Goal: Transaction & Acquisition: Purchase product/service

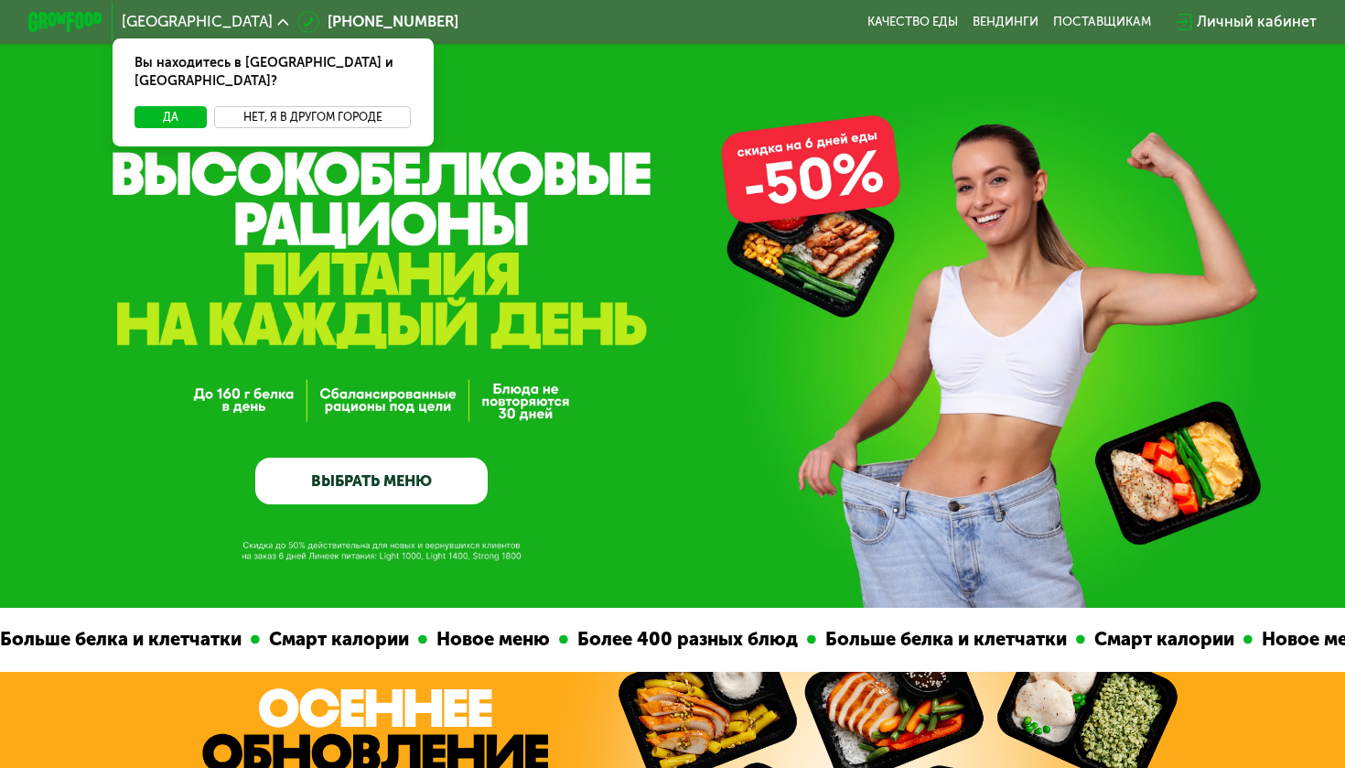
click at [354, 106] on button "Нет, я в другом городе" at bounding box center [312, 117] width 197 height 23
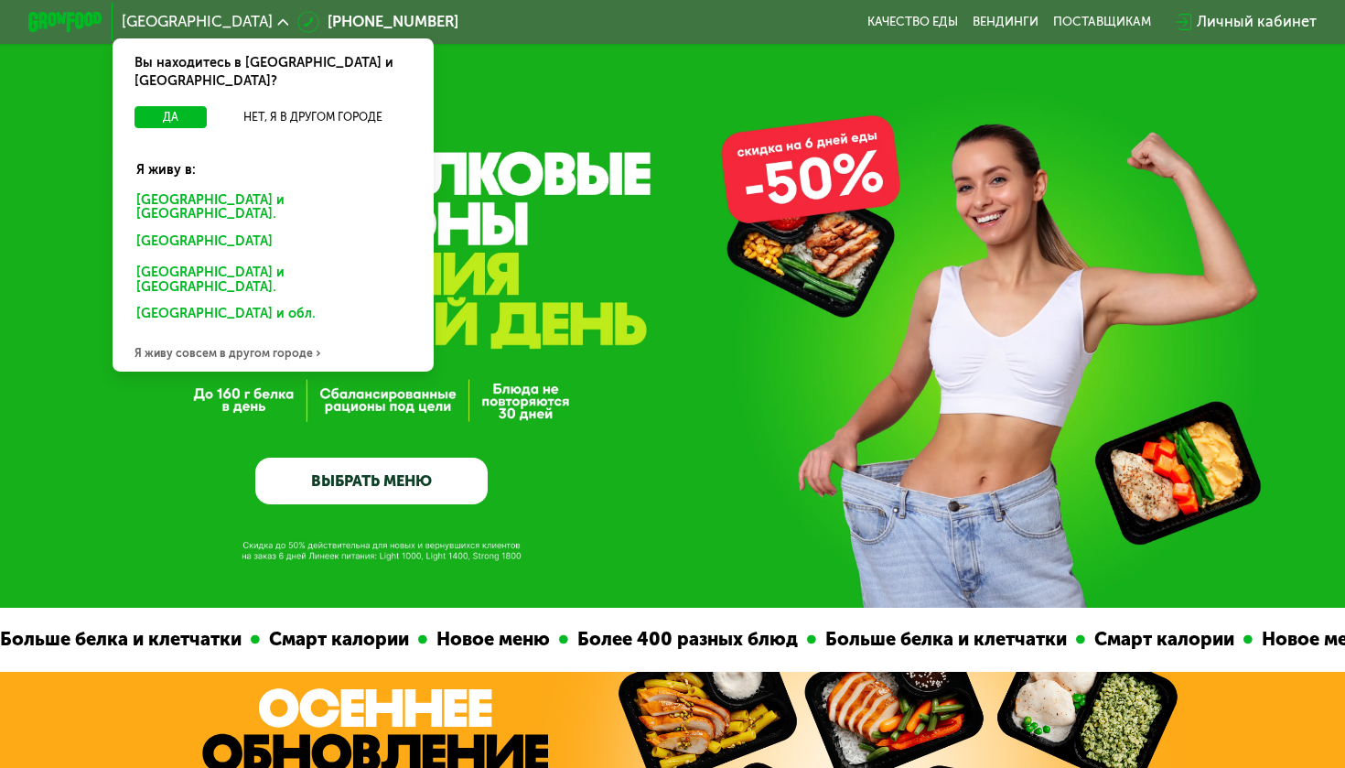
click at [313, 188] on div "[GEOGRAPHIC_DATA] и [GEOGRAPHIC_DATA]." at bounding box center [273, 207] width 299 height 39
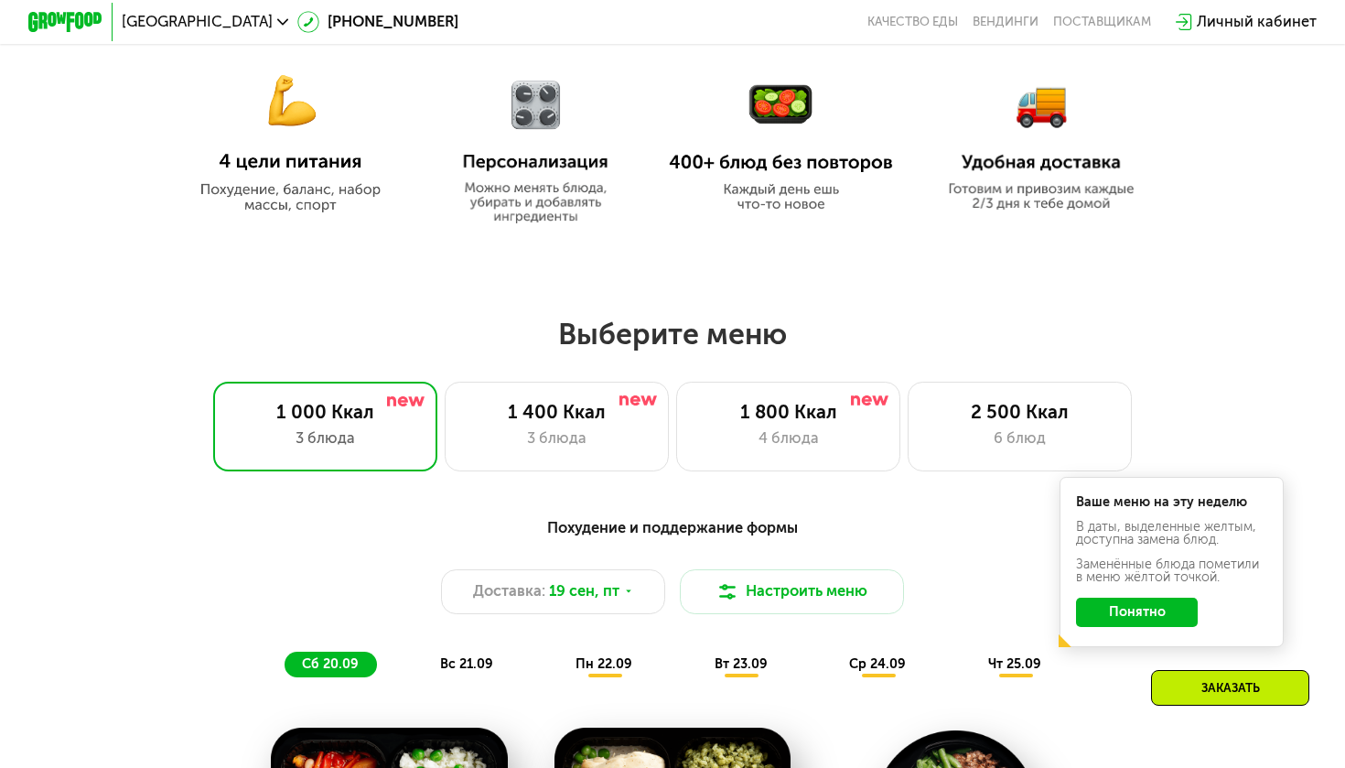
scroll to position [1007, 0]
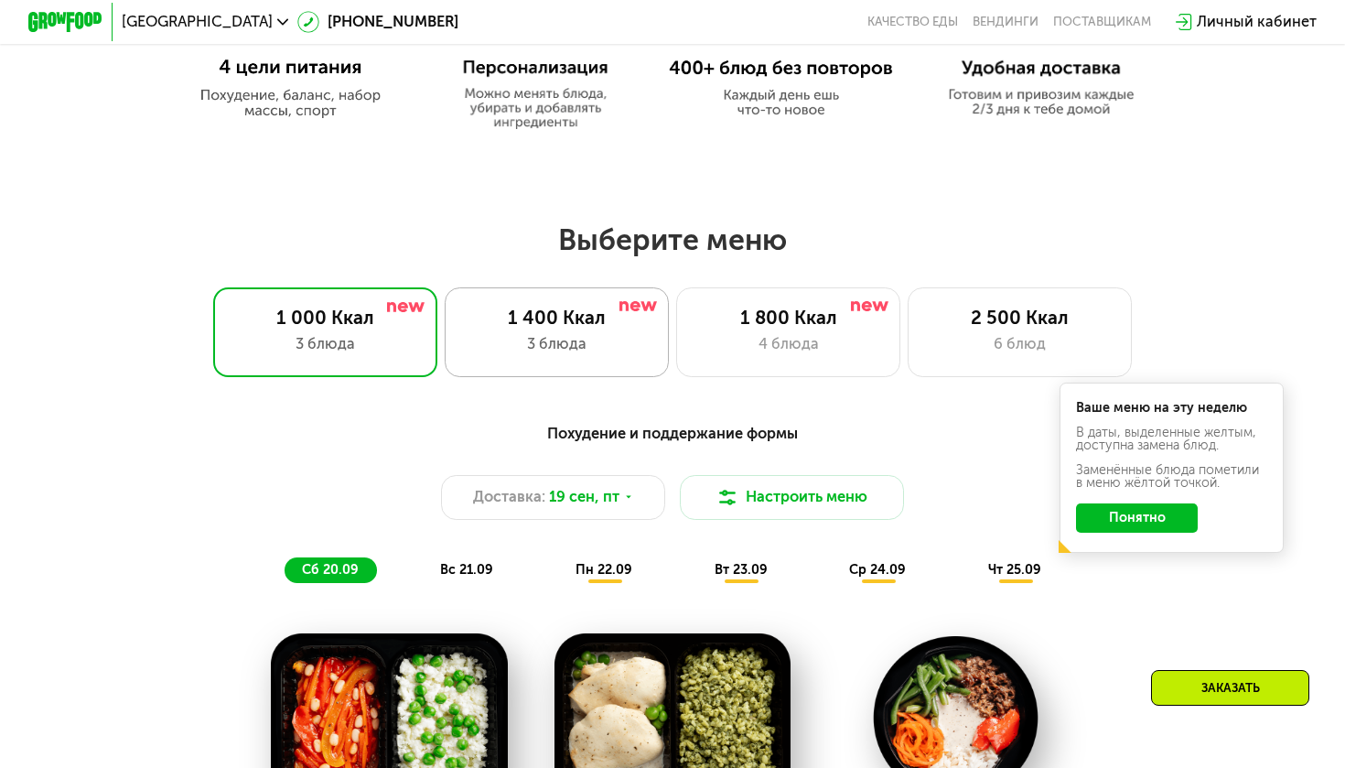
click at [573, 320] on div "1 400 Ккал" at bounding box center [556, 318] width 185 height 23
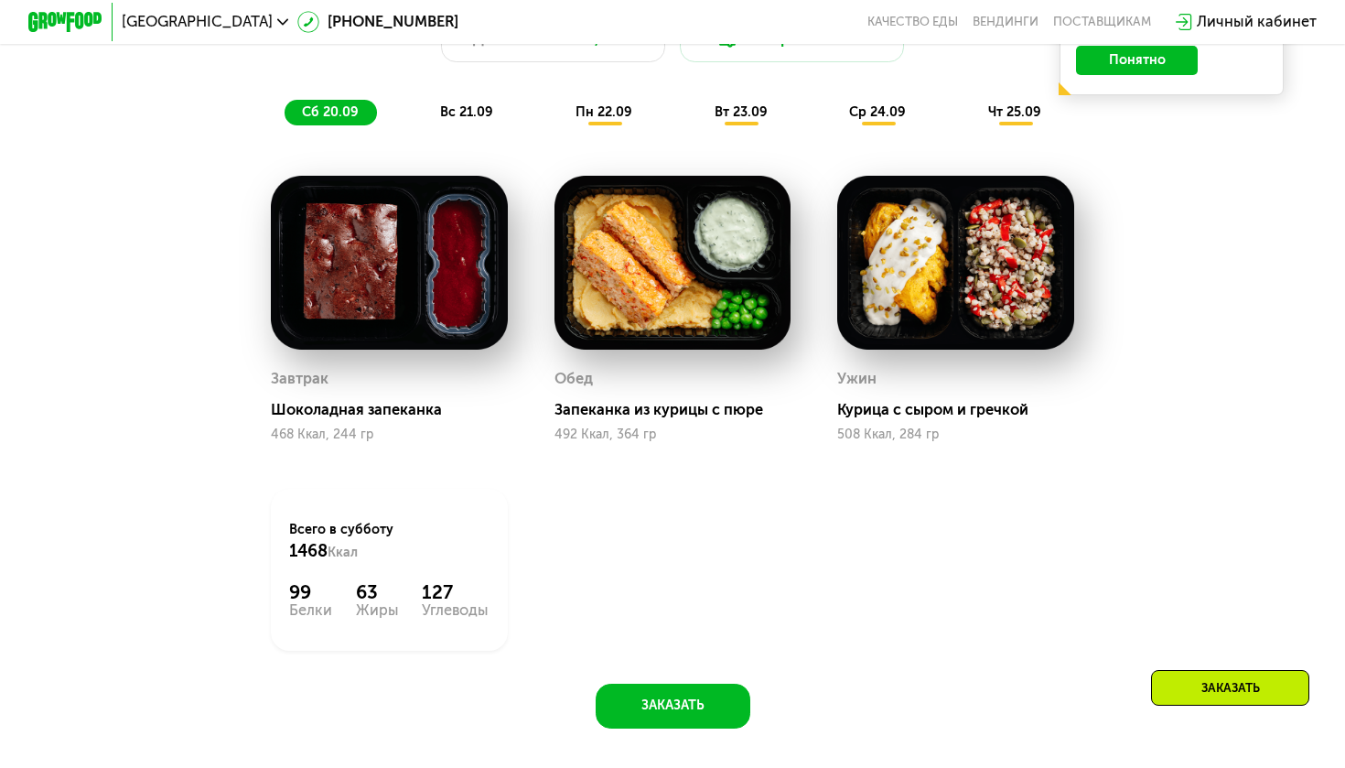
scroll to position [1465, 0]
click at [470, 121] on div "вс 21.09" at bounding box center [468, 113] width 89 height 27
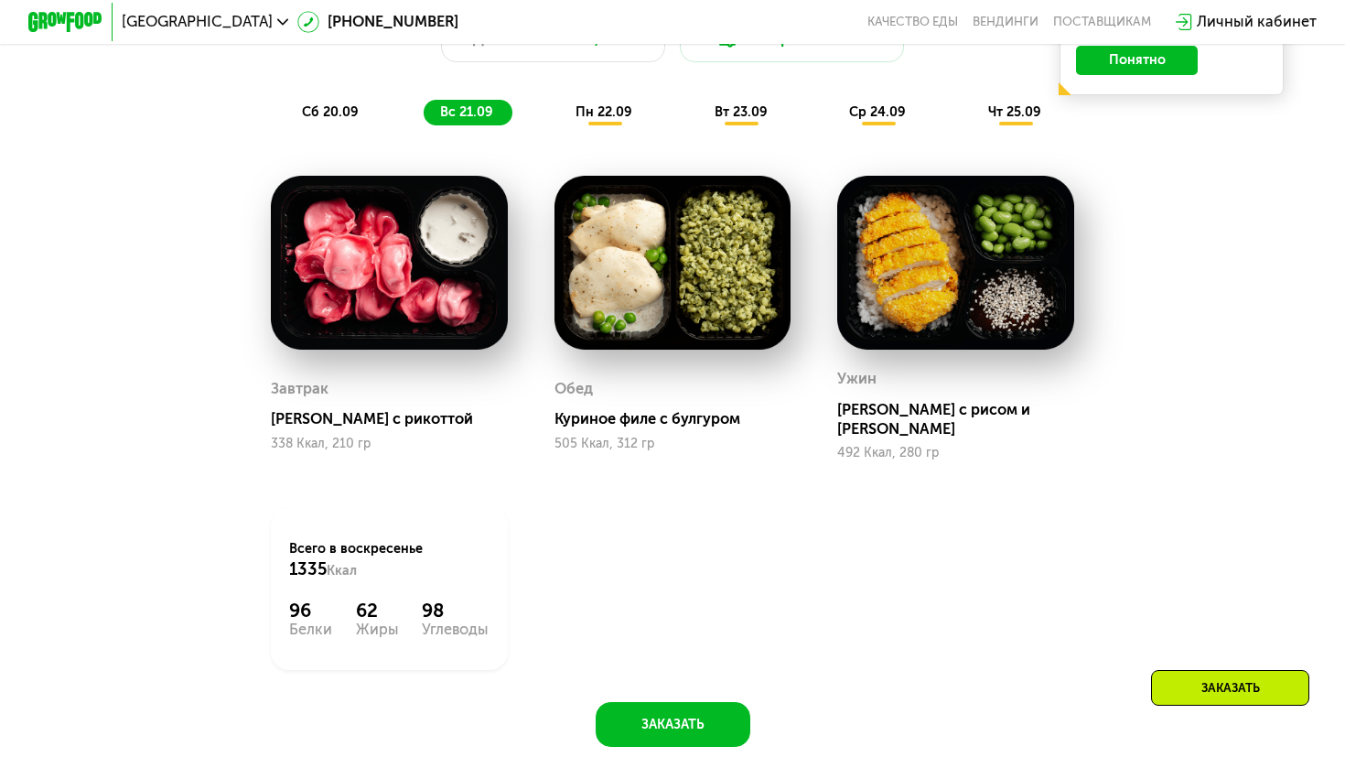
click at [594, 110] on span "пн 22.09" at bounding box center [604, 112] width 57 height 16
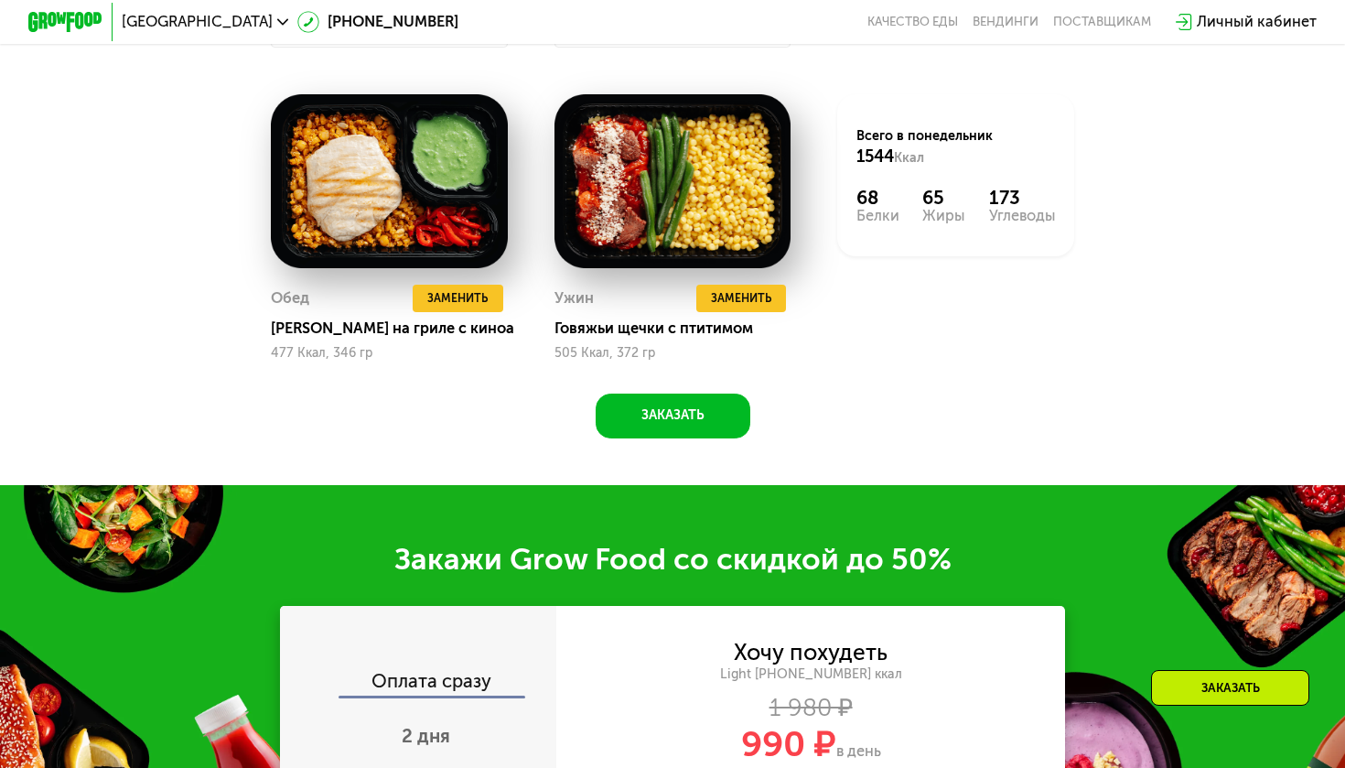
scroll to position [1959, 0]
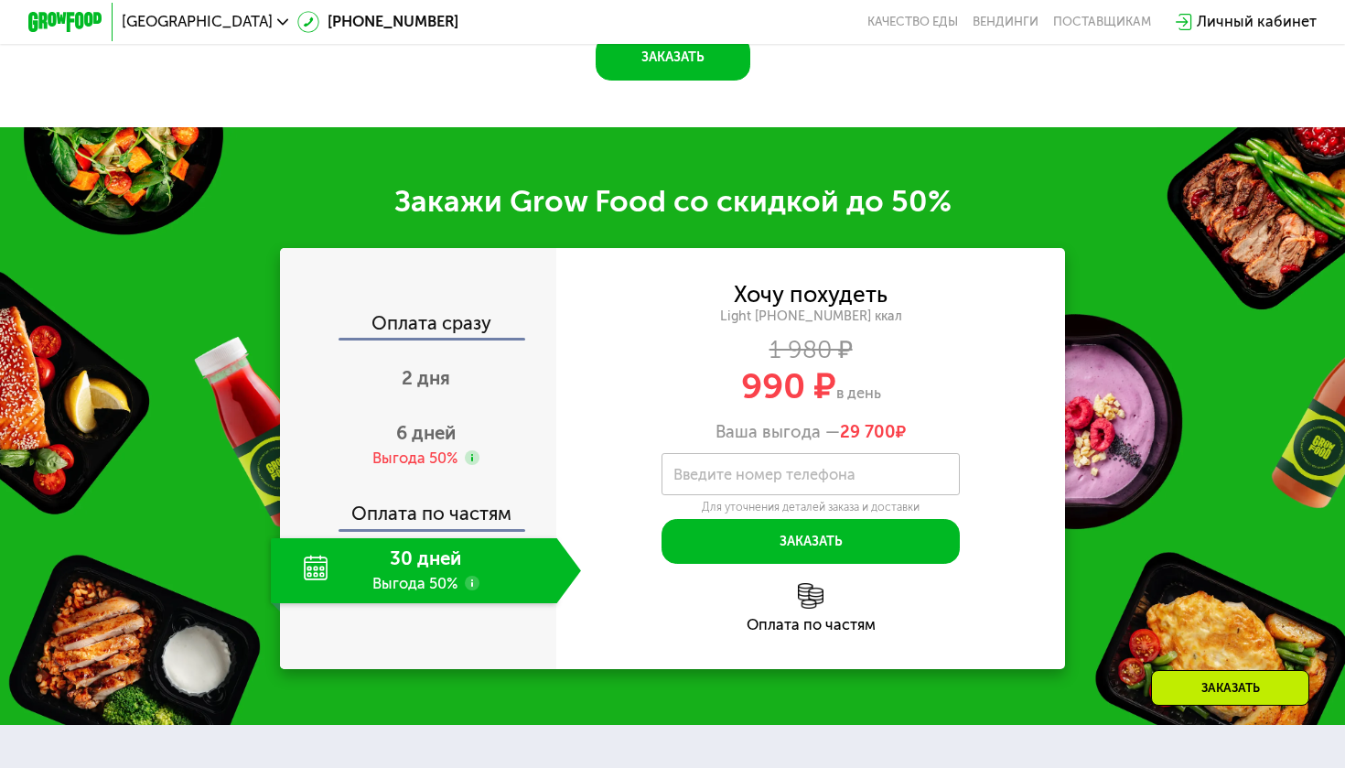
scroll to position [2251, 0]
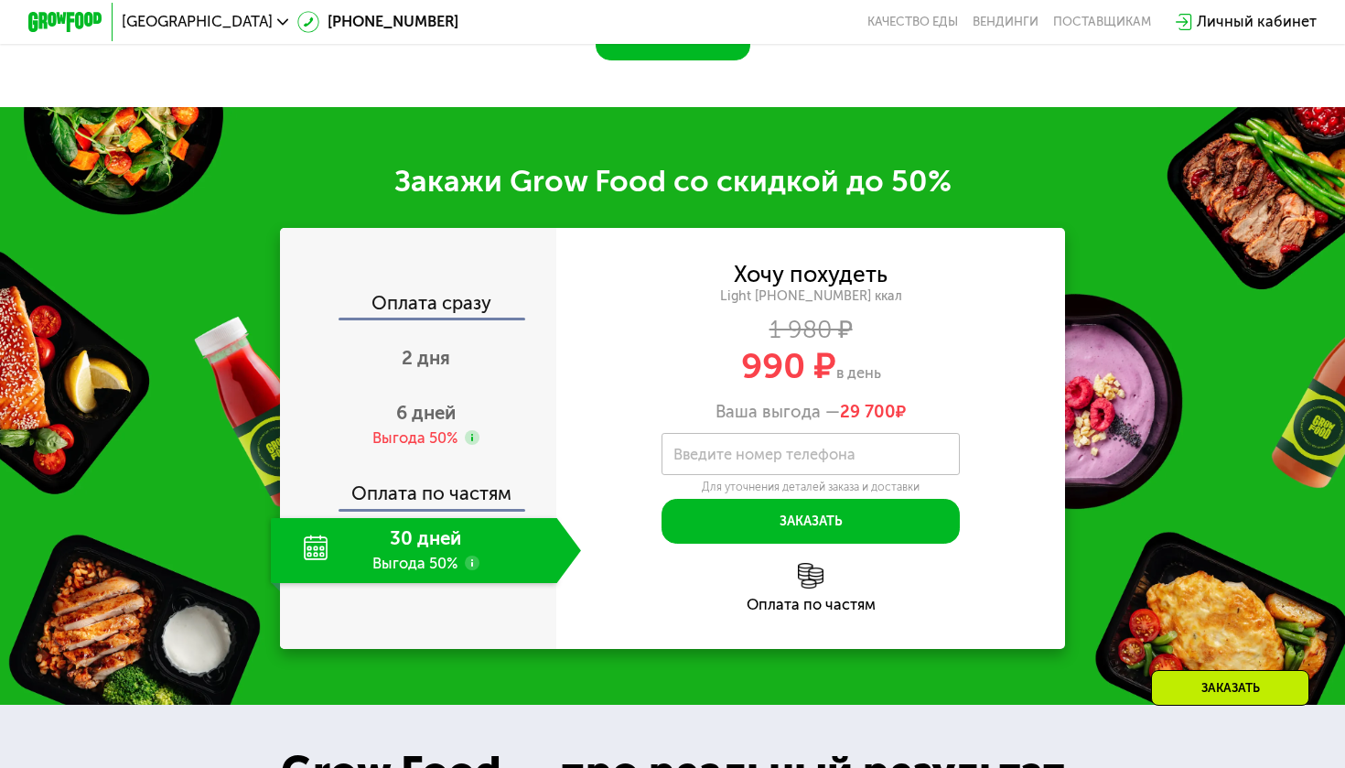
click at [418, 545] on div "30 дней Выгода 50%" at bounding box center [413, 550] width 285 height 65
click at [302, 560] on div "30 дней Выгода 50%" at bounding box center [413, 550] width 285 height 65
click at [742, 434] on div "Введите номер телефона" at bounding box center [811, 454] width 299 height 42
click at [464, 532] on div "30 дней Выгода 50%" at bounding box center [413, 550] width 285 height 65
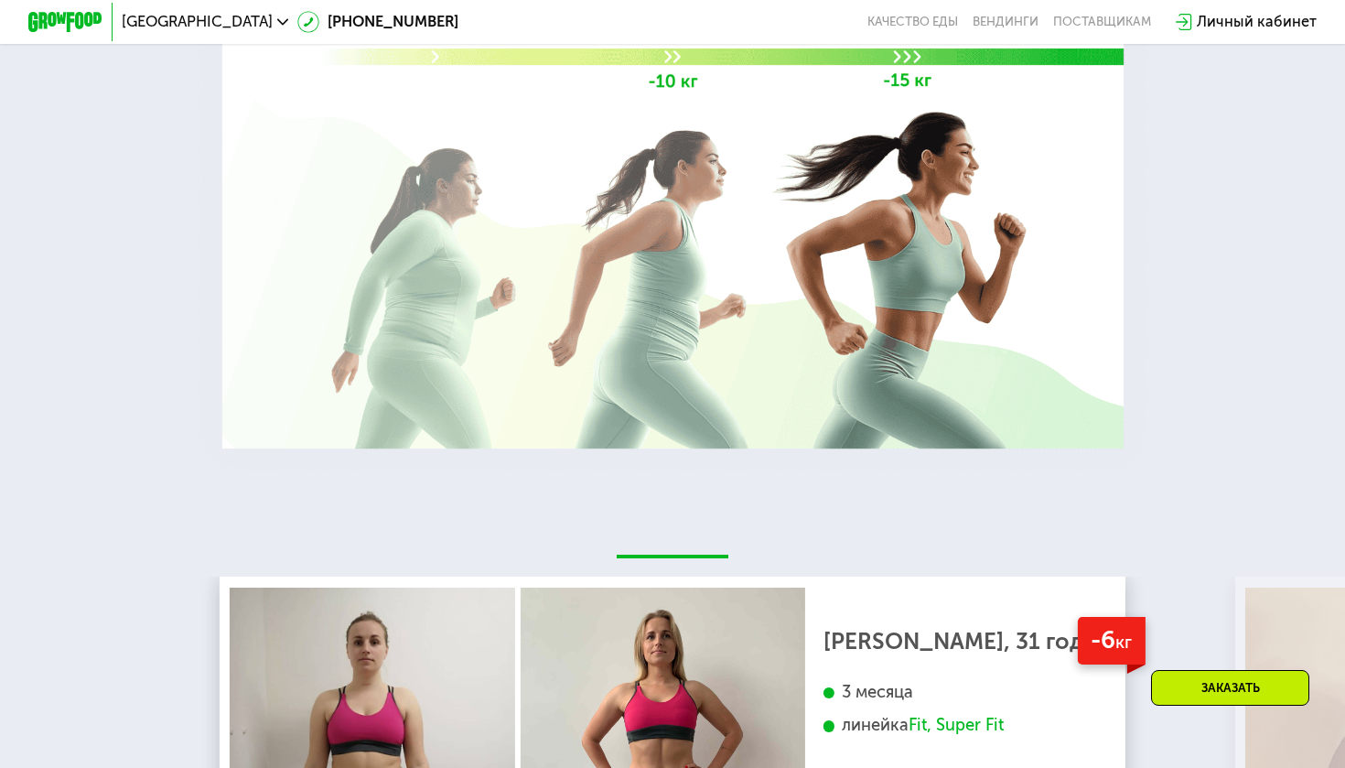
scroll to position [3620, 0]
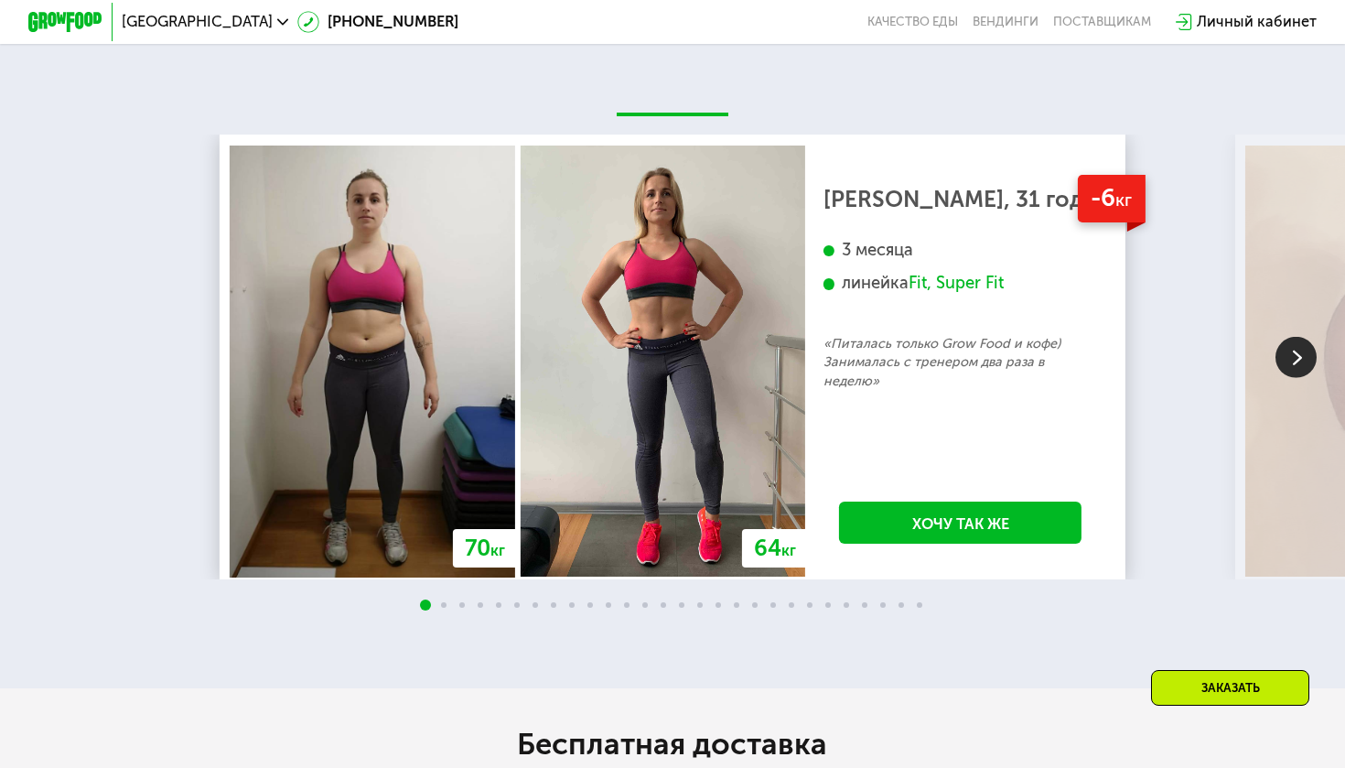
click at [1175, 692] on div "Заказать" at bounding box center [1230, 688] width 158 height 36
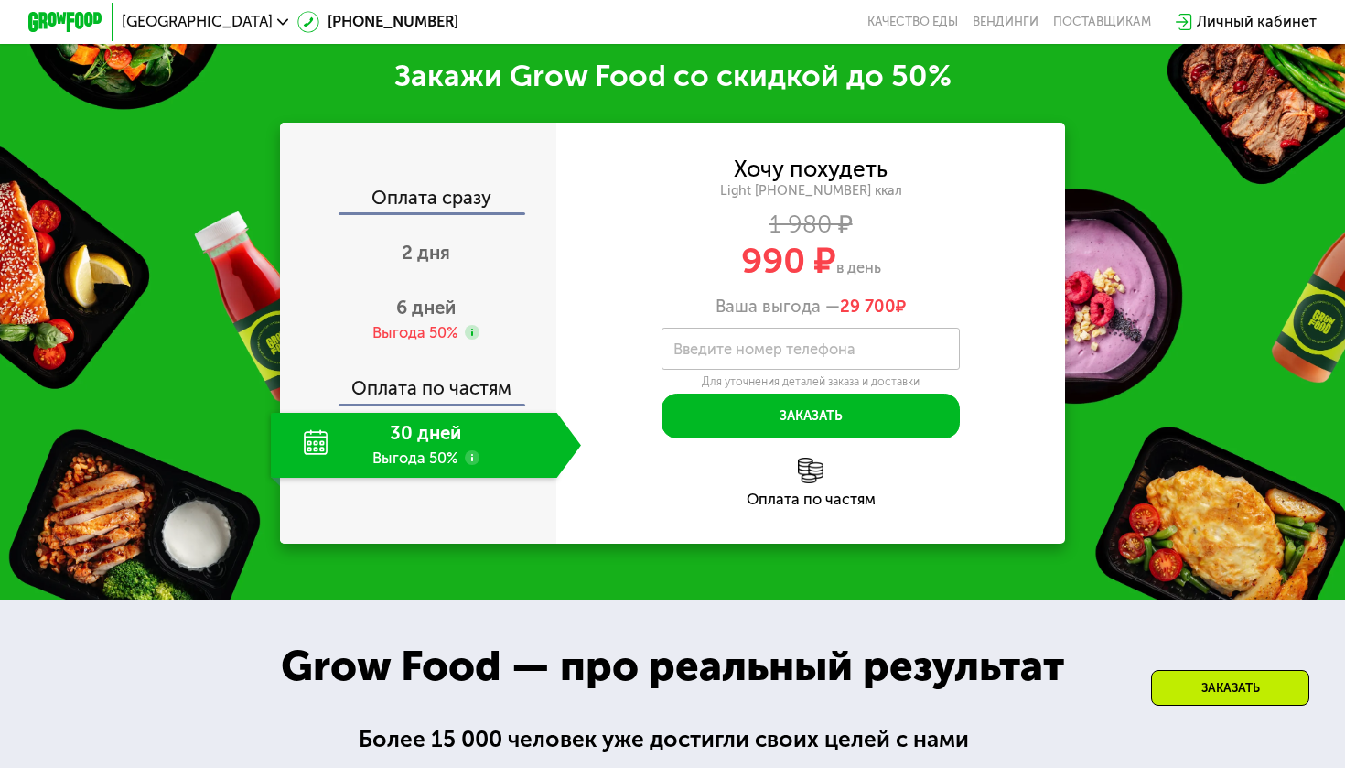
click at [452, 460] on div "30 дней Выгода 50%" at bounding box center [413, 445] width 285 height 65
click at [467, 455] on use at bounding box center [472, 457] width 15 height 15
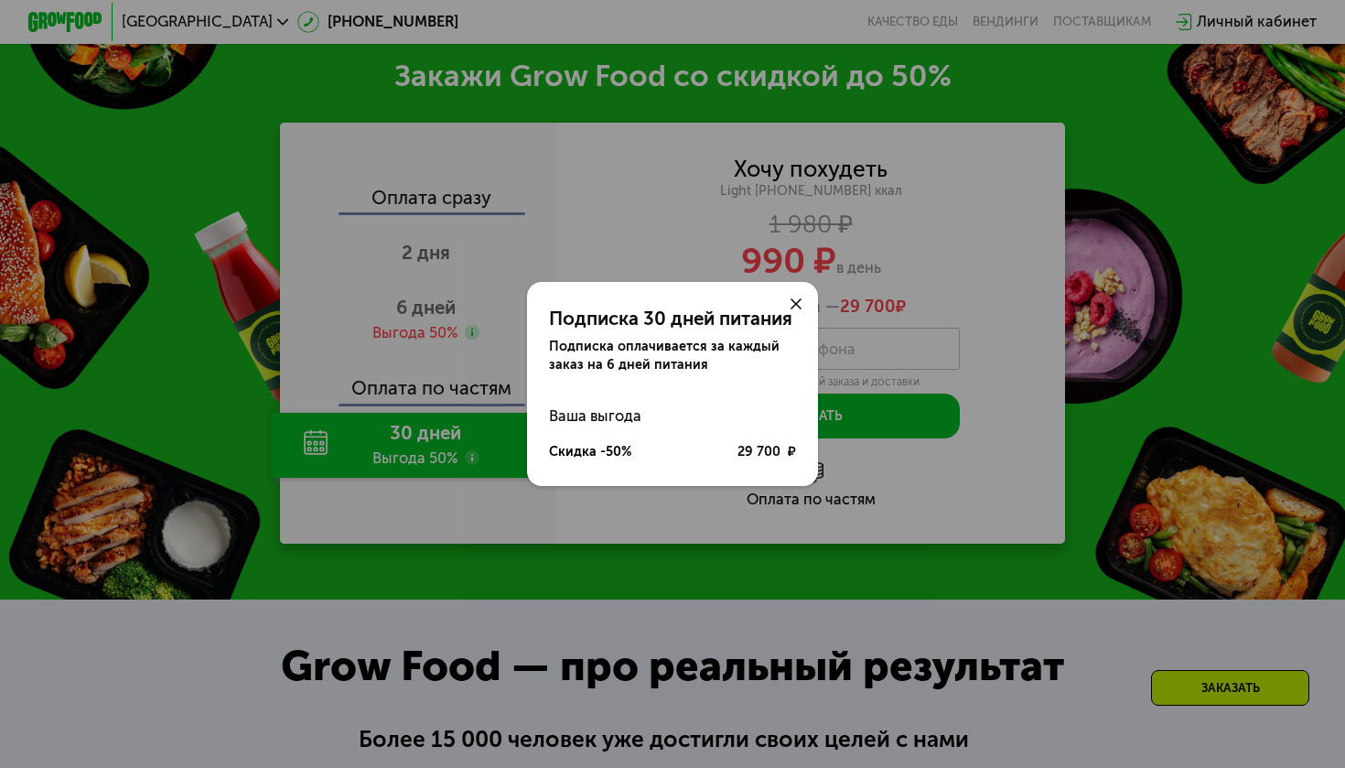
click at [795, 308] on icon at bounding box center [796, 303] width 11 height 11
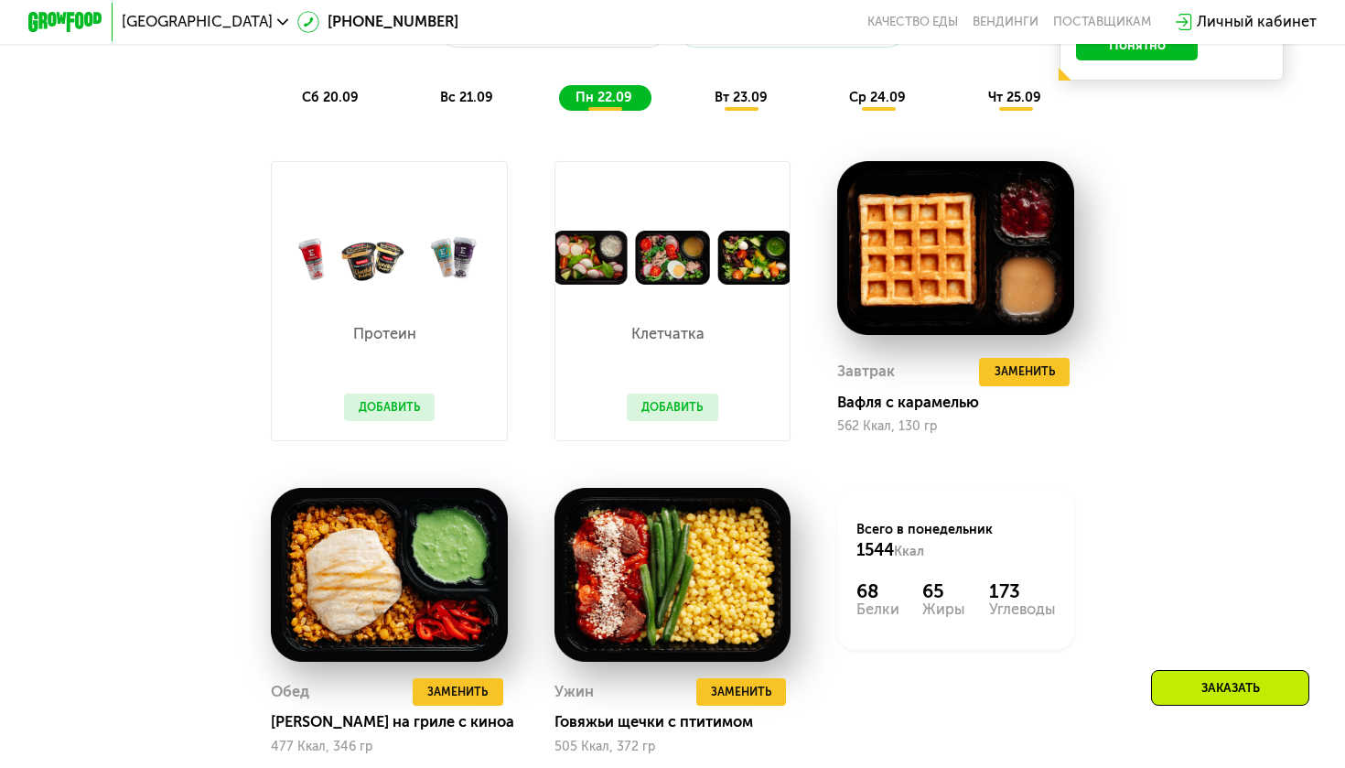
scroll to position [1480, 0]
click at [742, 88] on div "вт 23.09" at bounding box center [741, 98] width 89 height 27
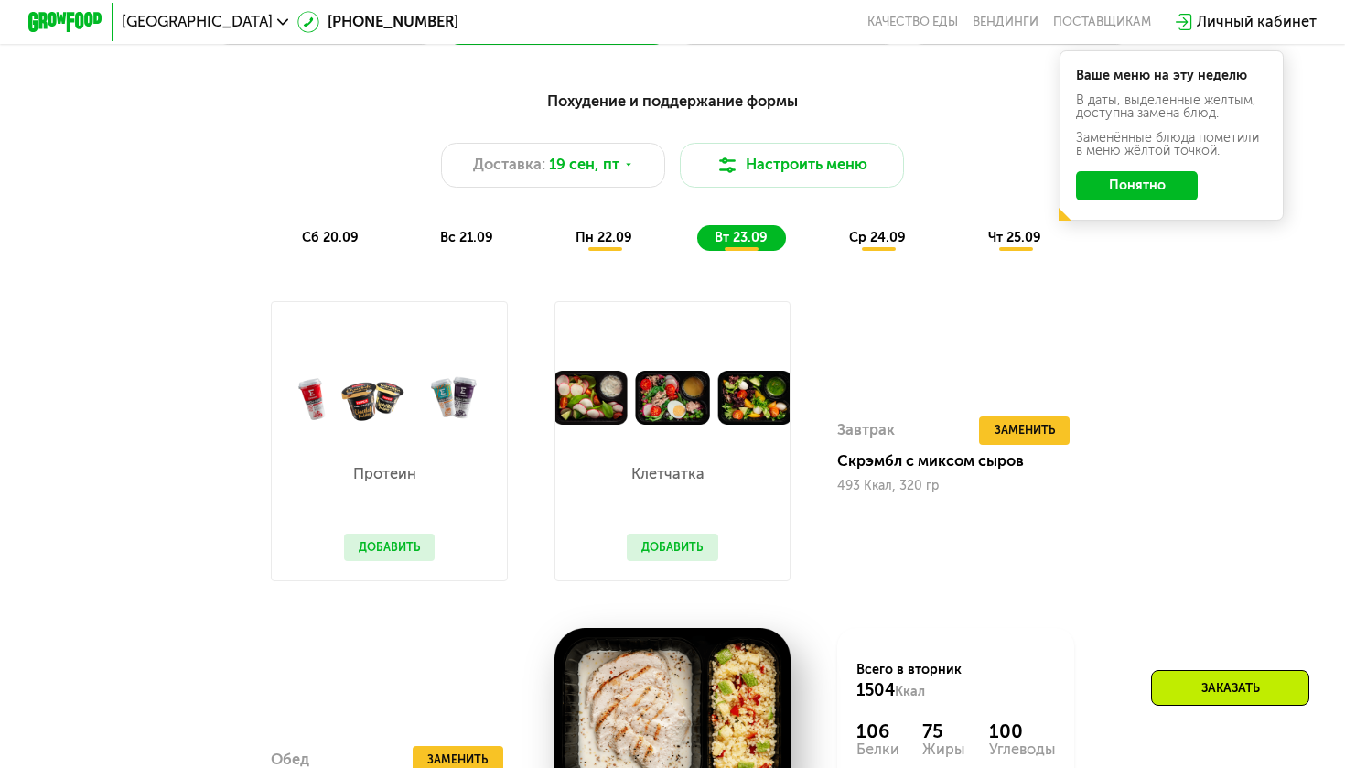
scroll to position [1327, 0]
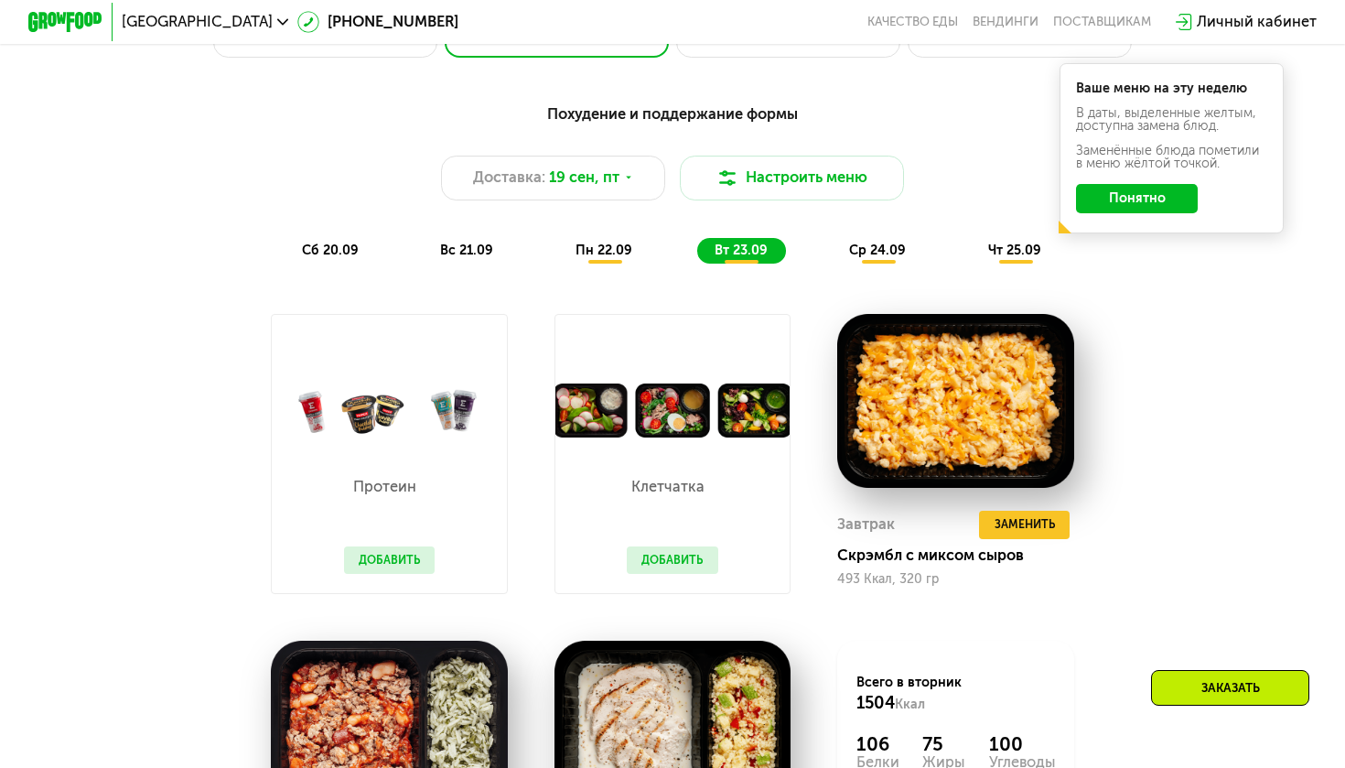
click at [895, 253] on span "ср 24.09" at bounding box center [877, 250] width 57 height 16
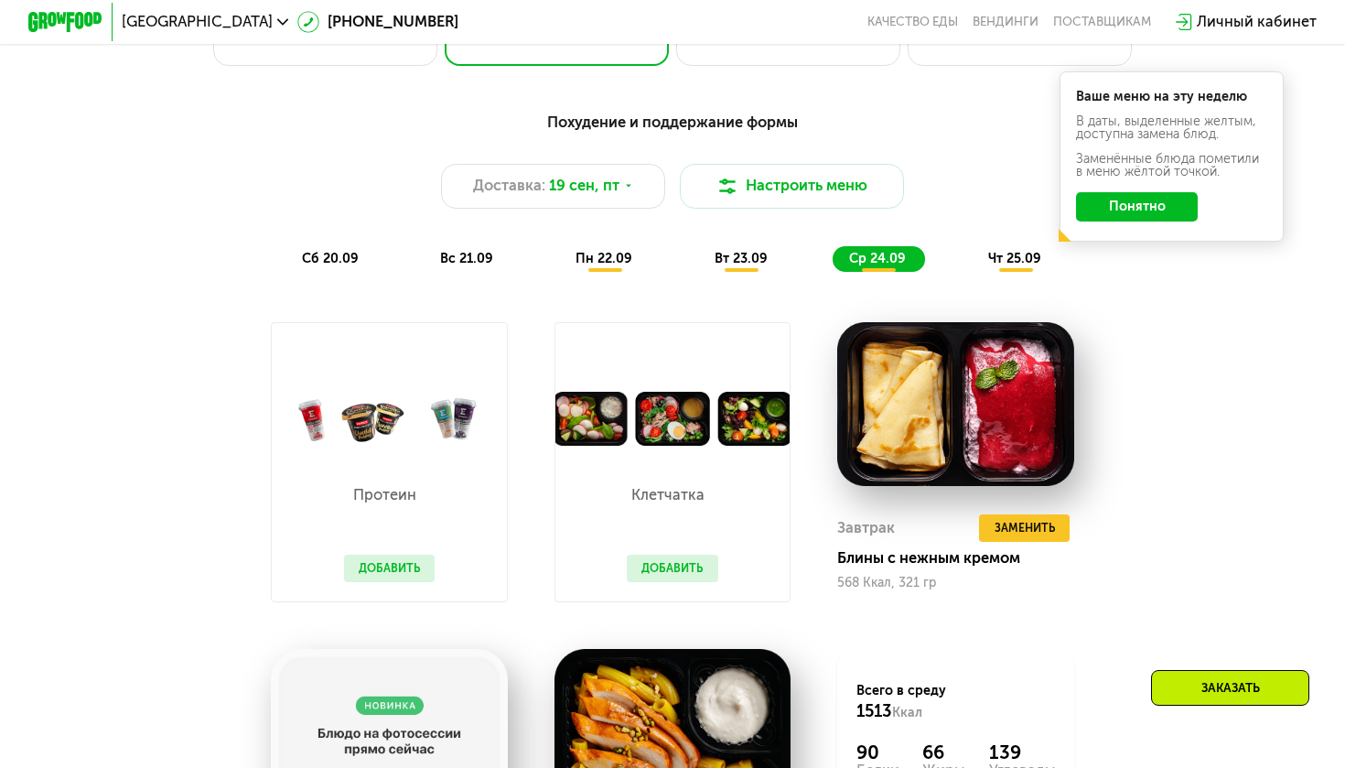
scroll to position [1292, 0]
